Goal: Information Seeking & Learning: Find specific fact

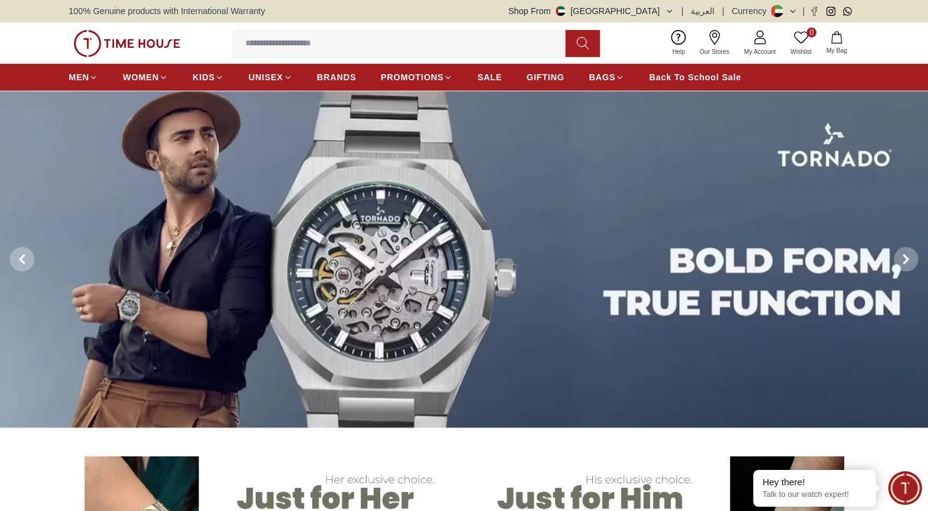
click at [339, 24] on div "0 Wishlist My Bag Help Our Stores My Account 0 Wishlist My Bag" at bounding box center [464, 43] width 791 height 41
click at [345, 47] on input at bounding box center [404, 43] width 342 height 25
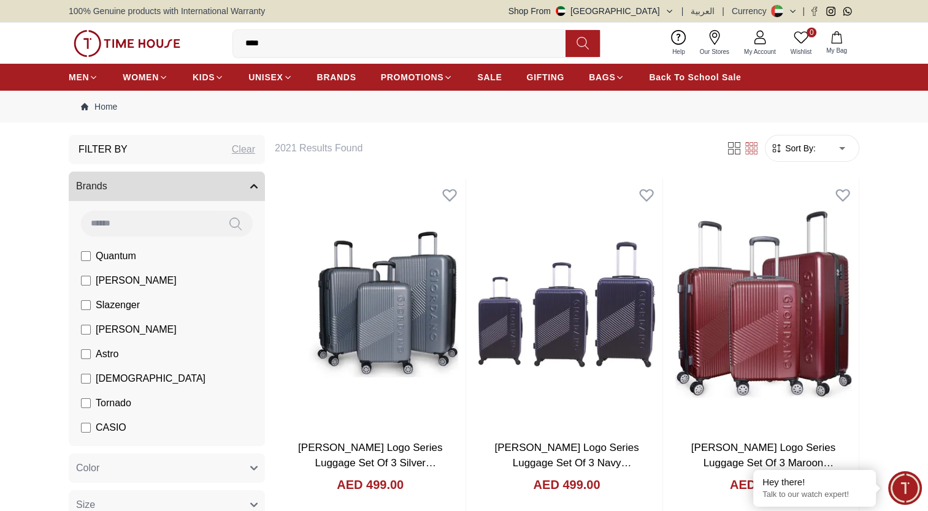
type input "*****"
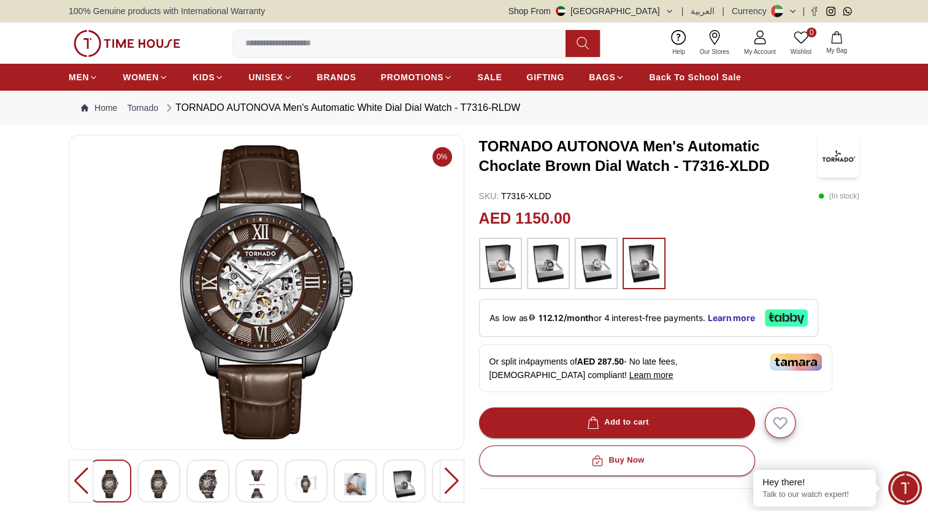
click at [509, 266] on img at bounding box center [500, 263] width 31 height 39
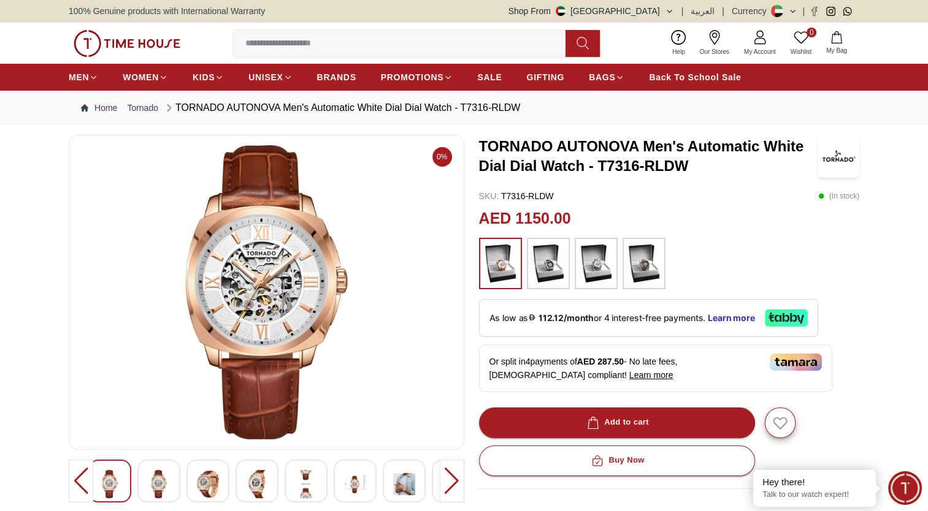
click at [547, 274] on img at bounding box center [548, 263] width 31 height 39
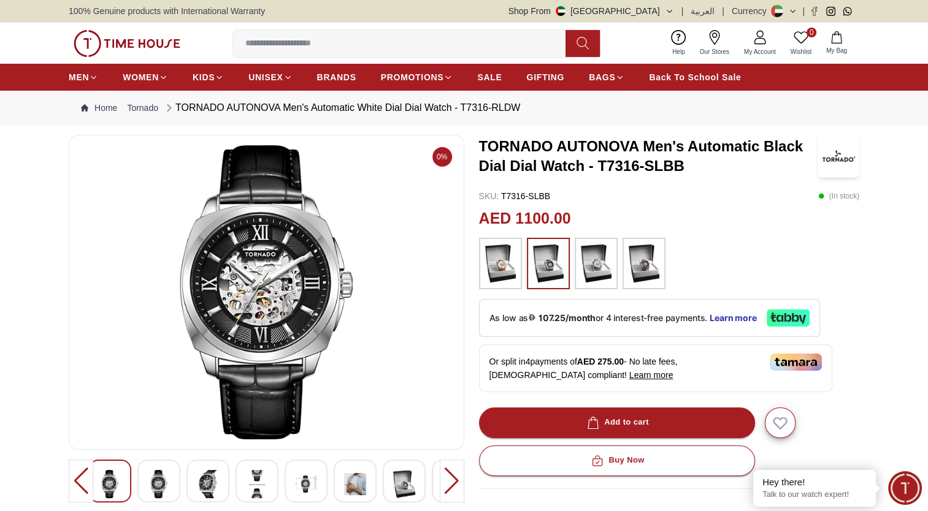
click at [594, 261] on img at bounding box center [596, 263] width 31 height 39
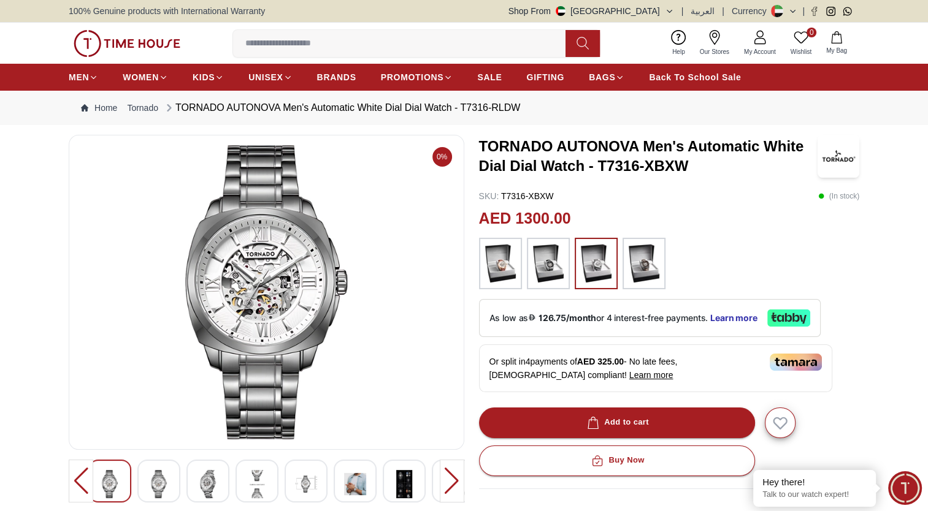
click at [648, 266] on img at bounding box center [644, 263] width 31 height 39
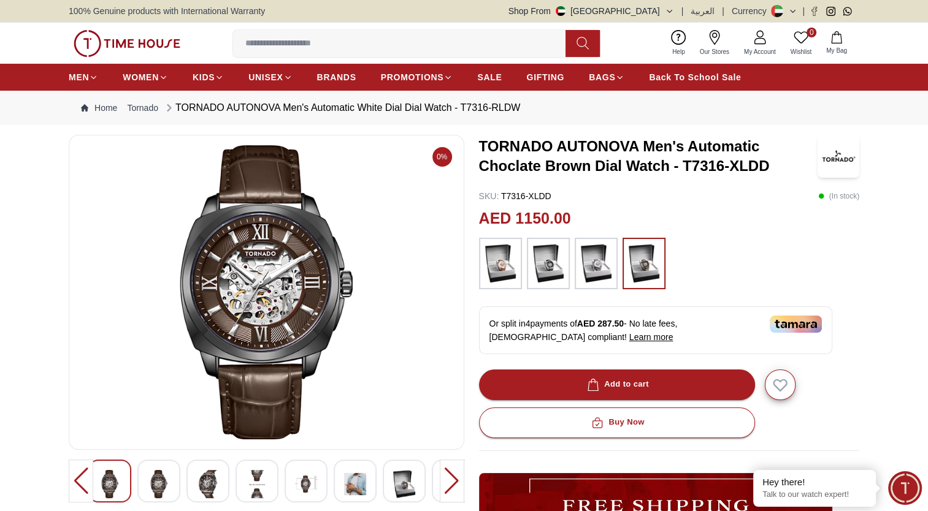
click at [709, 162] on h3 "TORNADO AUTONOVA Men's Automatic Choclate Brown Dial Watch - T7316-XLDD" at bounding box center [648, 156] width 339 height 39
copy h3 "T7316"
